Goal: Task Accomplishment & Management: Manage account settings

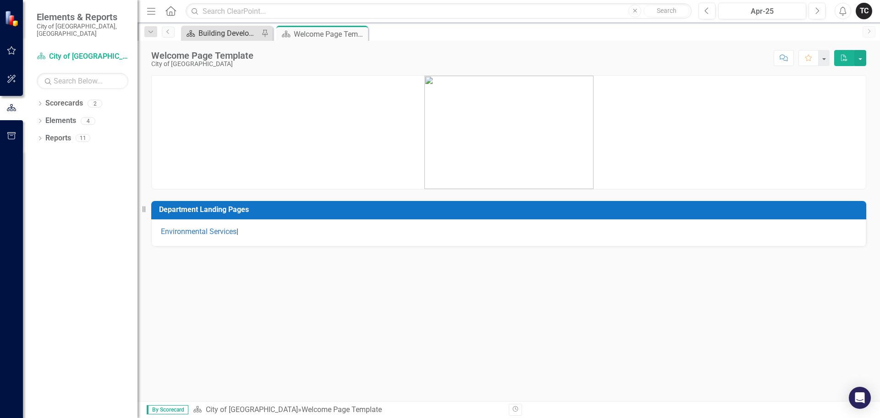
click at [226, 38] on div "Building Development Services" at bounding box center [229, 33] width 61 height 11
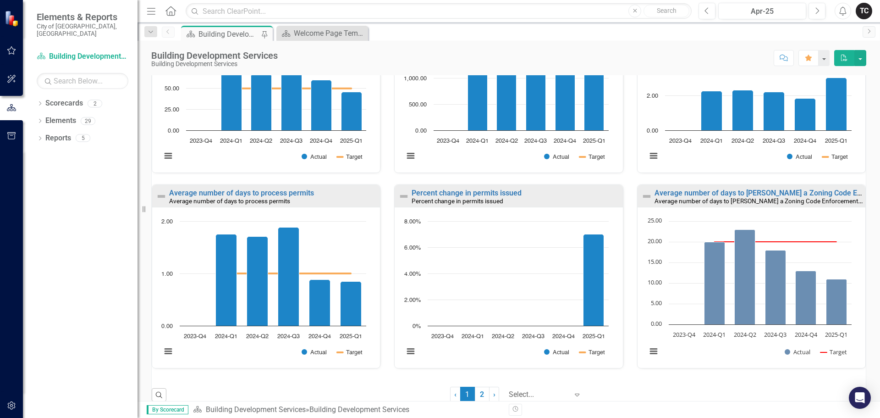
scroll to position [600, 0]
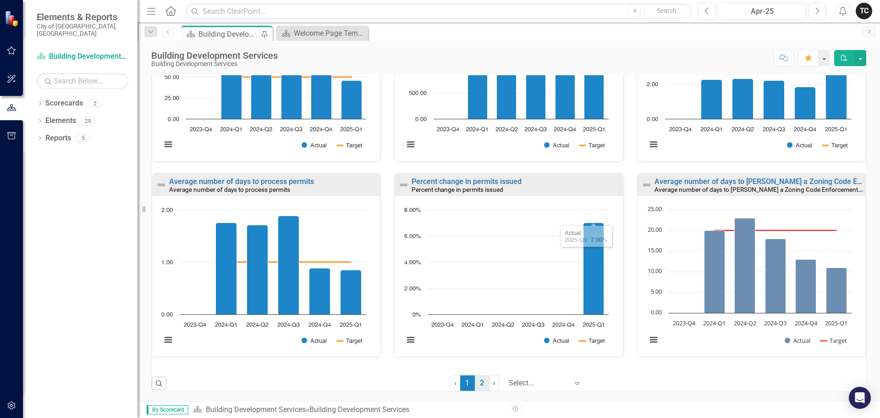
click at [476, 384] on link "2" at bounding box center [482, 383] width 15 height 16
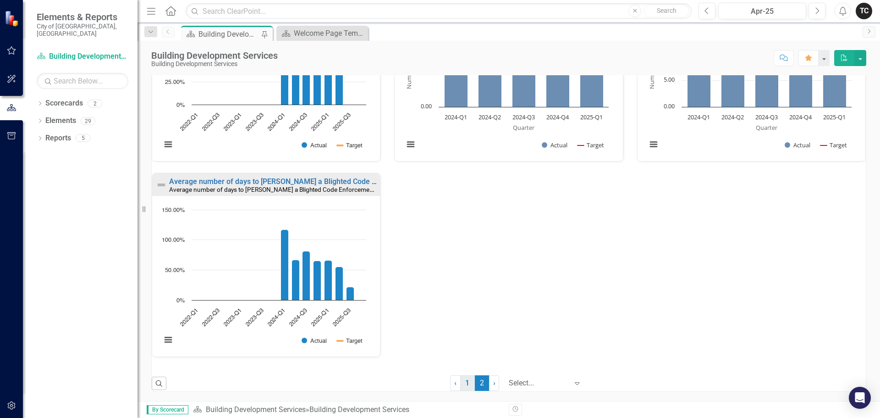
click at [460, 383] on link "1" at bounding box center [467, 383] width 15 height 16
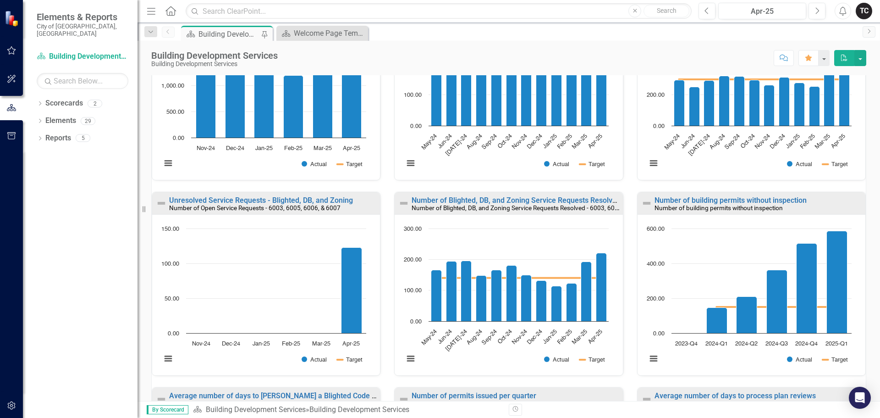
scroll to position [197, 0]
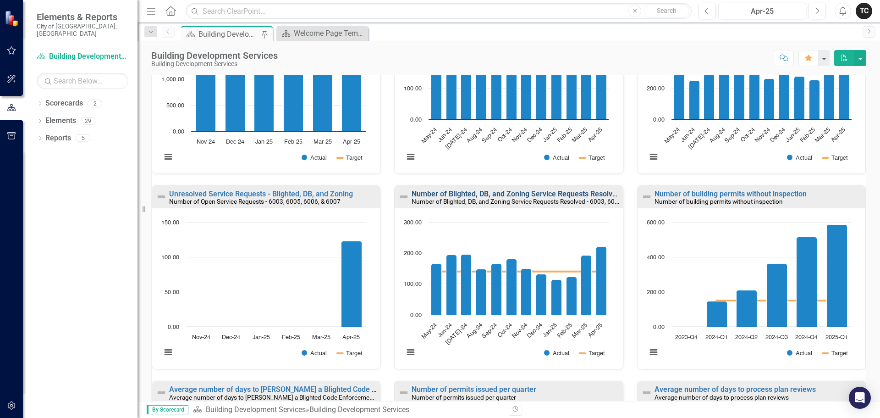
click at [494, 195] on link "Number of Blighted, DB, and Zoning Service Requests Resolved - 6003, 6005, 6006…" at bounding box center [558, 193] width 292 height 9
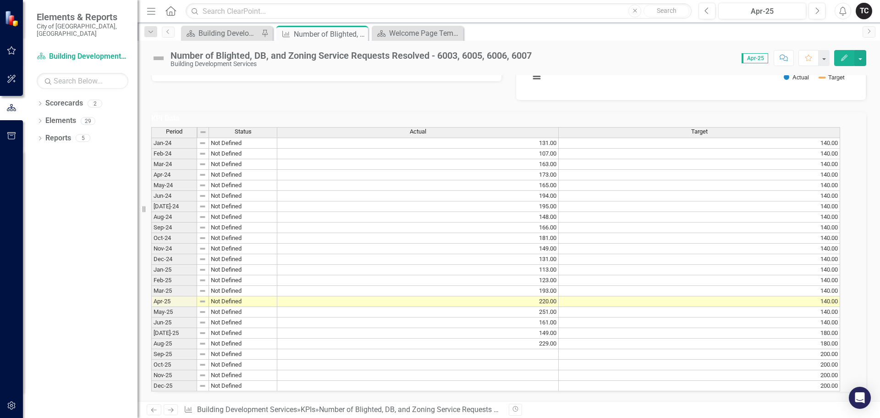
scroll to position [270, 0]
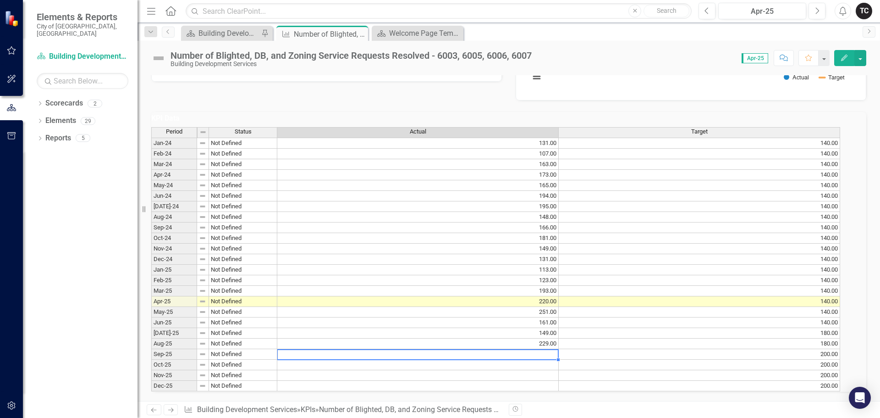
click at [559, 349] on td at bounding box center [417, 354] width 281 height 11
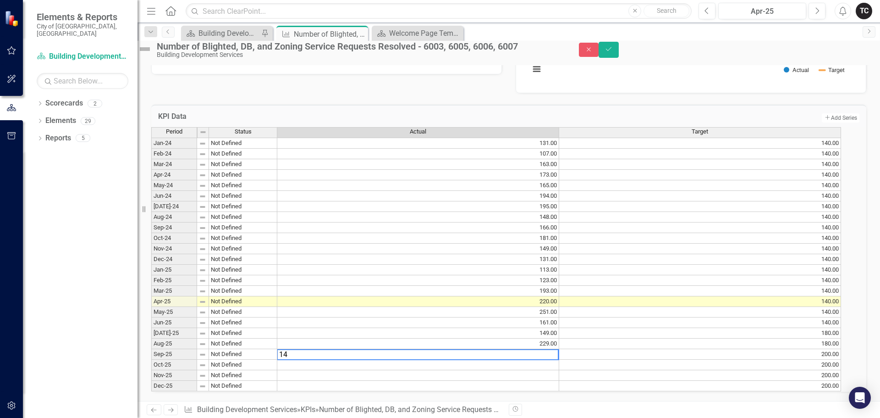
type textarea "140"
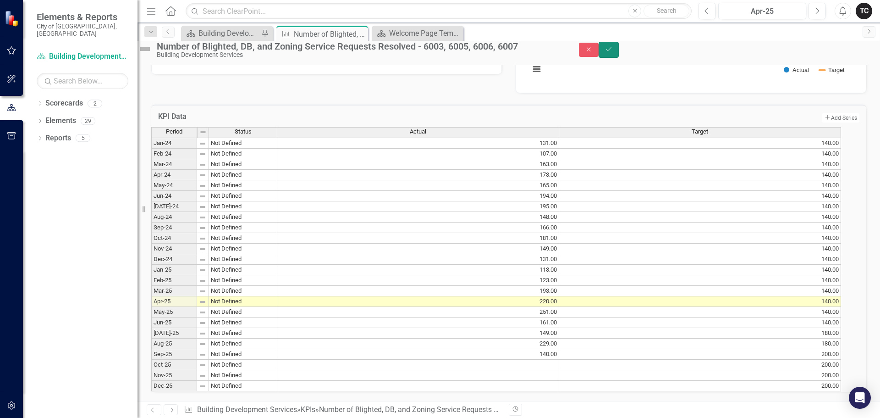
click at [613, 52] on icon "Save" at bounding box center [609, 49] width 8 height 6
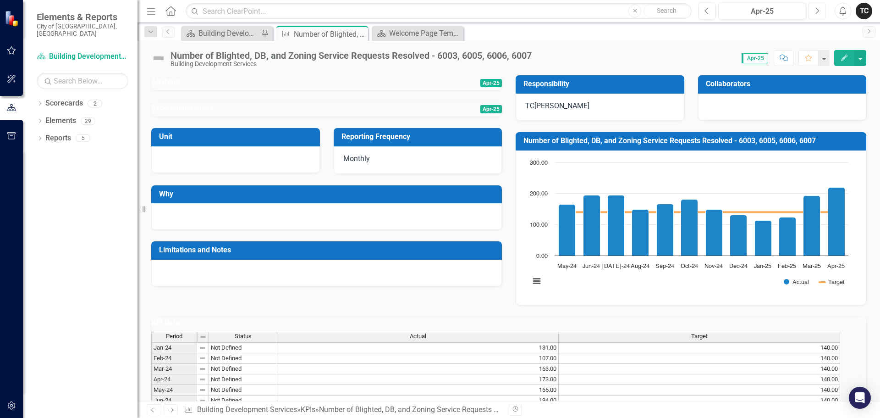
click at [824, 12] on button "Next" at bounding box center [817, 11] width 17 height 17
click at [822, 12] on button "Next" at bounding box center [817, 11] width 17 height 17
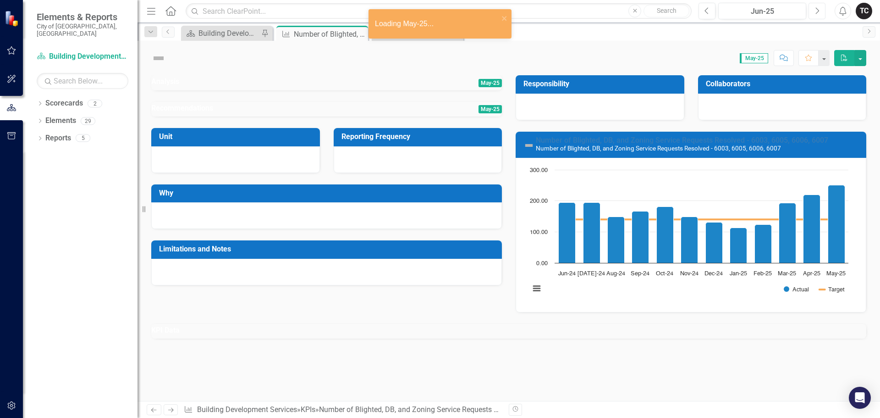
click at [818, 12] on icon "button" at bounding box center [818, 10] width 4 height 6
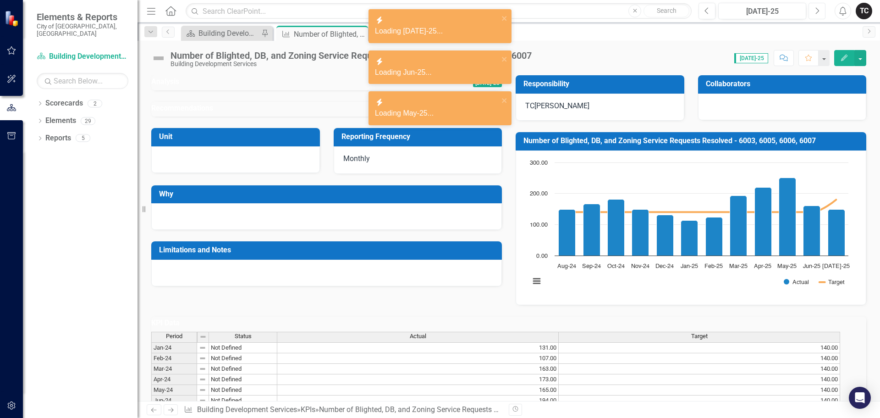
click at [818, 12] on icon "button" at bounding box center [818, 10] width 4 height 6
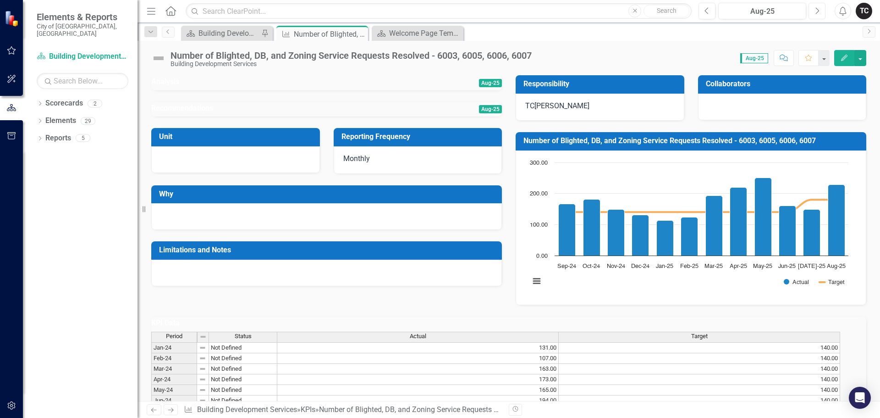
click at [815, 10] on icon "Next" at bounding box center [817, 11] width 5 height 8
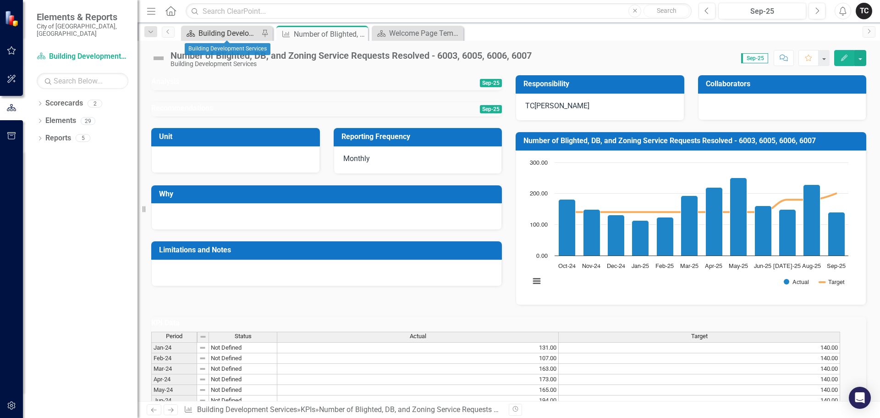
click at [248, 35] on div "Building Development Services" at bounding box center [229, 33] width 61 height 11
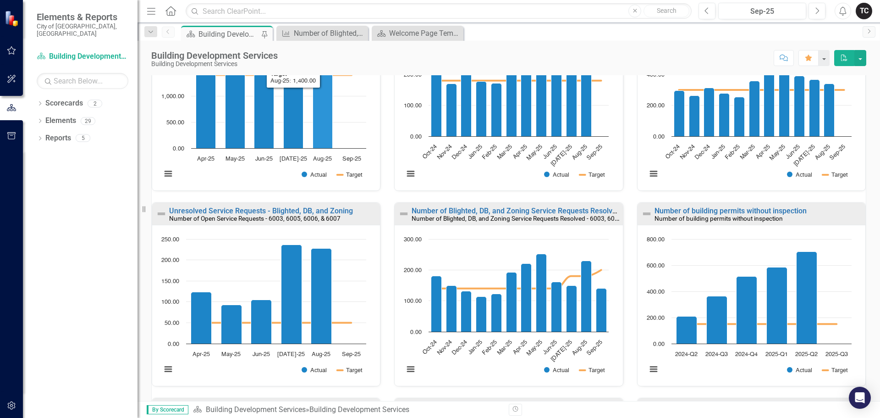
scroll to position [183, 0]
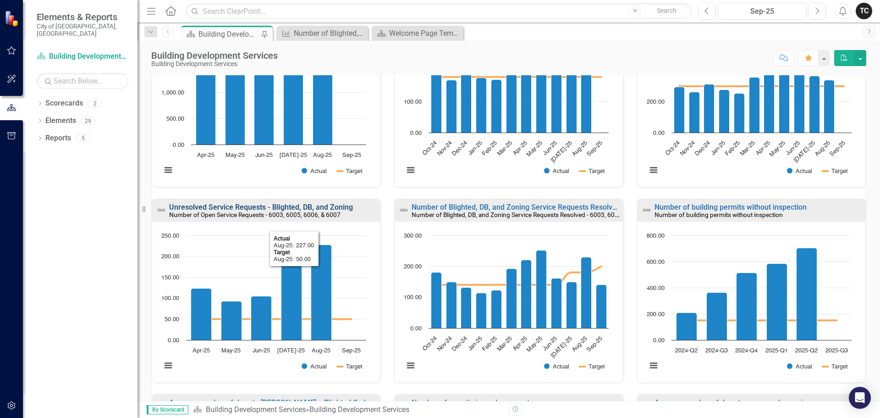
click at [317, 207] on link "Unresolved Service Requests - Blighted, DB, and Zoning" at bounding box center [261, 207] width 184 height 9
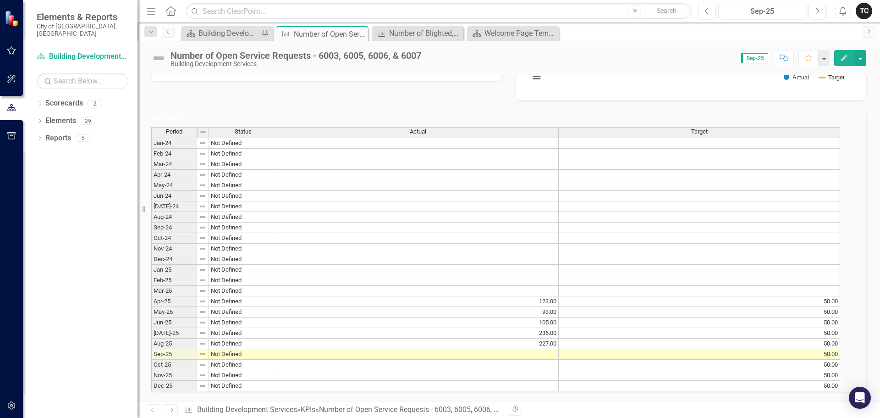
scroll to position [270, 0]
click at [554, 349] on td at bounding box center [417, 354] width 281 height 11
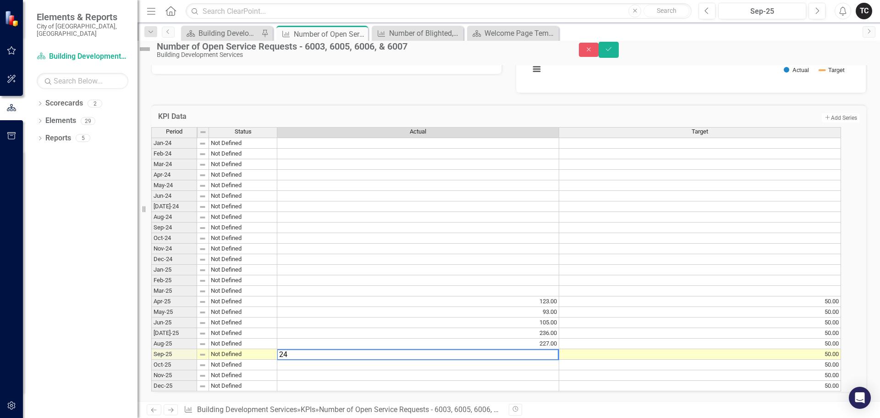
type textarea "243"
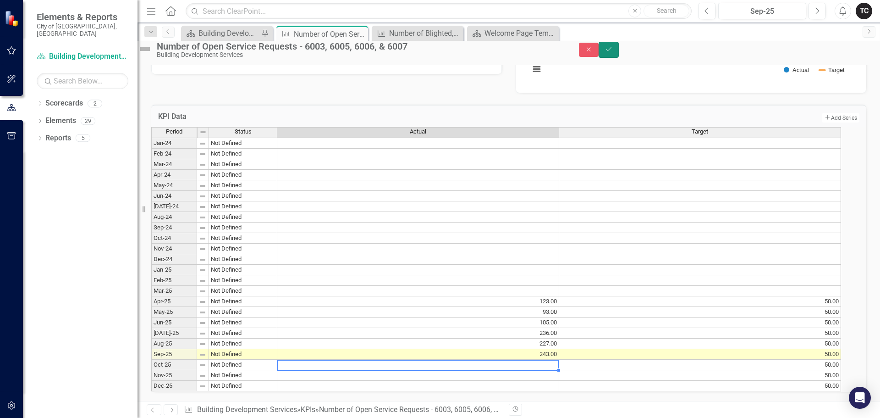
click at [612, 51] on icon "submit" at bounding box center [609, 49] width 6 height 4
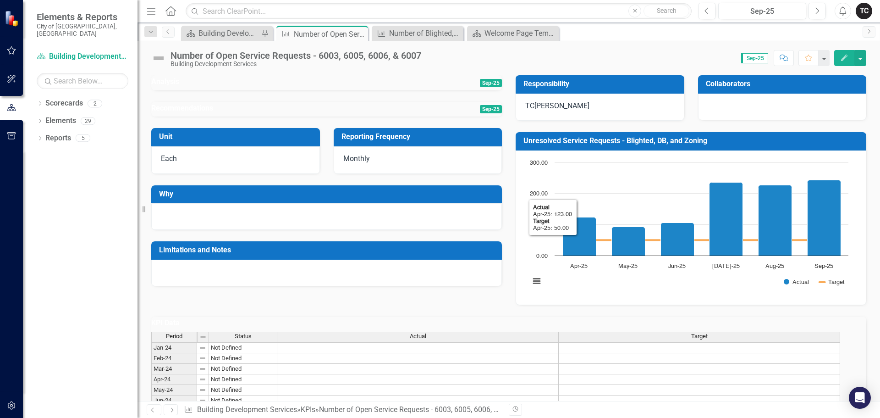
click at [575, 143] on h3 "Unresolved Service Requests - Blighted, DB, and Zoning" at bounding box center [693, 141] width 338 height 8
click at [658, 143] on h3 "Unresolved Service Requests - Blighted, DB, and Zoning" at bounding box center [693, 141] width 338 height 8
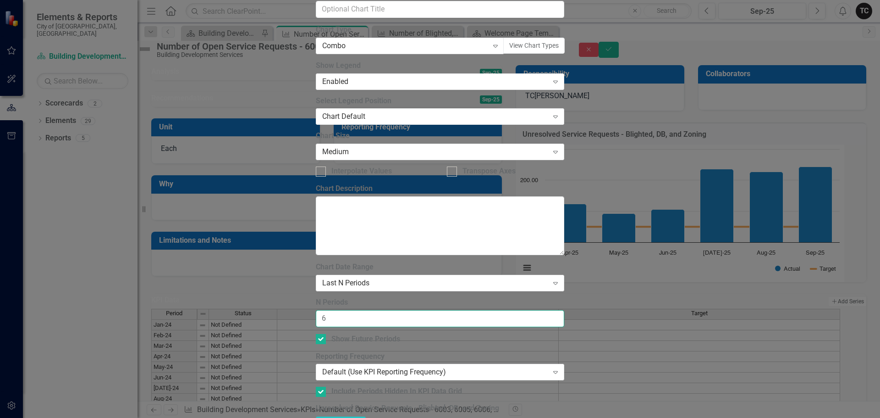
click at [363, 310] on input "6" at bounding box center [440, 318] width 248 height 17
type input "12"
